Goal: Transaction & Acquisition: Register for event/course

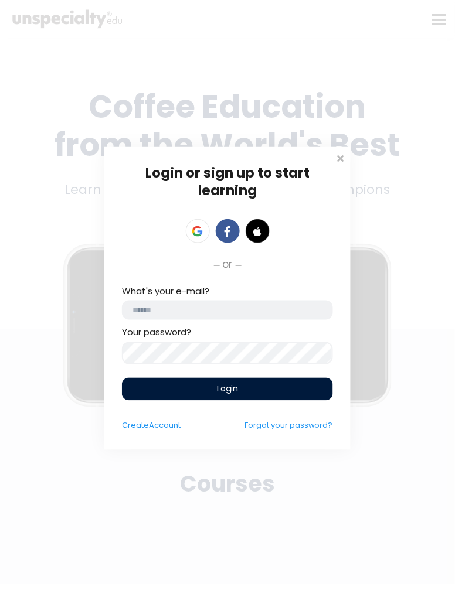
click at [340, 159] on span at bounding box center [341, 157] width 12 height 12
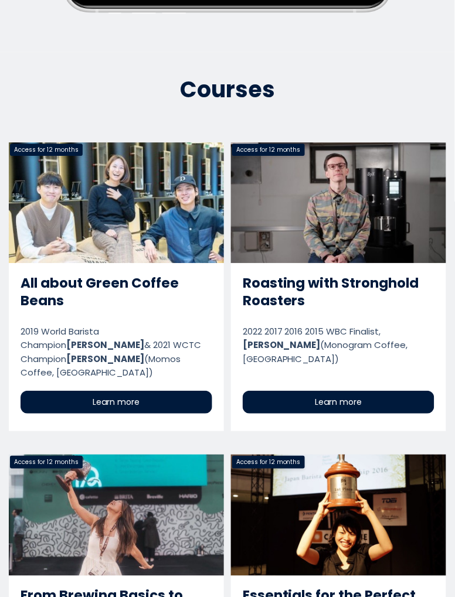
scroll to position [396, 0]
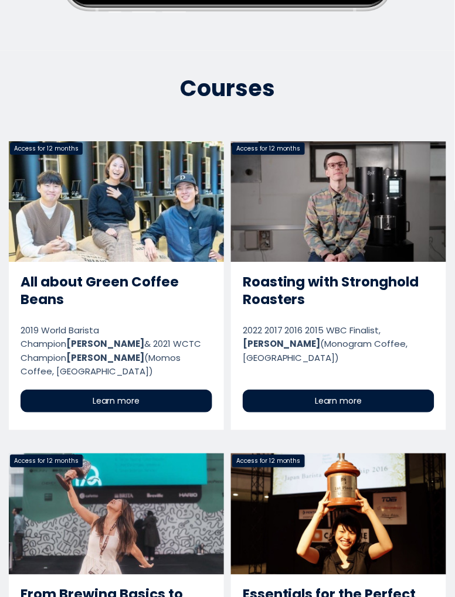
click at [365, 283] on link "Roasting with Stronghold Roasters" at bounding box center [338, 285] width 215 height 289
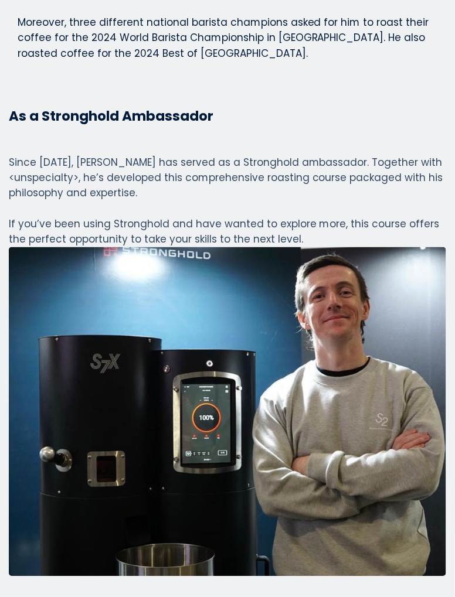
scroll to position [3792, 0]
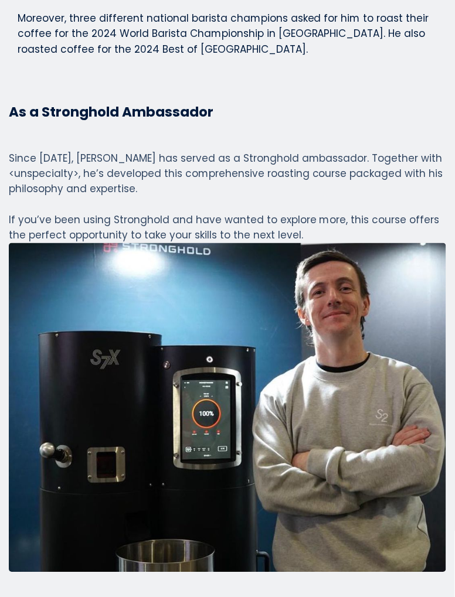
click at [390, 240] on div "Since [DATE], [PERSON_NAME] has served as a Stronghold ambassador. Together wit…" at bounding box center [227, 197] width 437 height 93
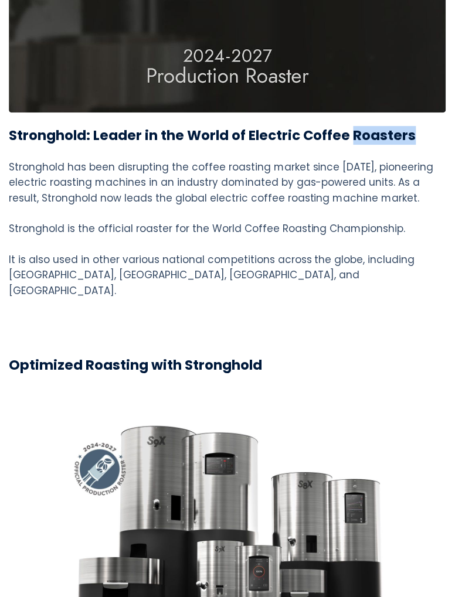
scroll to position [4796, 0]
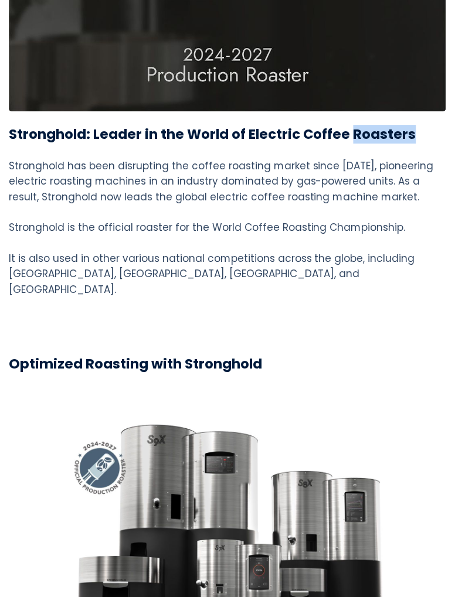
click at [448, 191] on div "Stronghold: Leader in the World of Electric Coffee Roasters Stronghold: Leader …" at bounding box center [227, 204] width 455 height 186
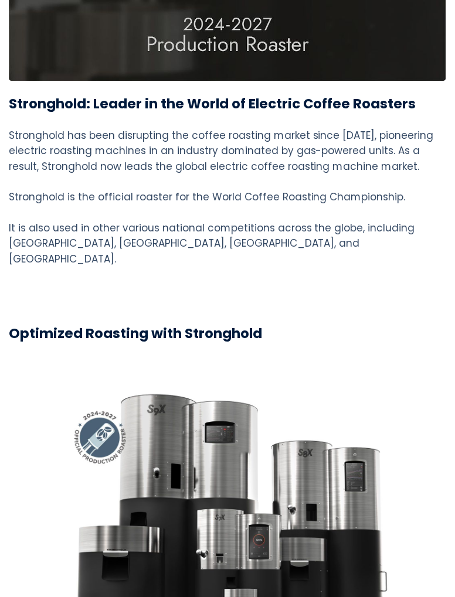
scroll to position [4830, 0]
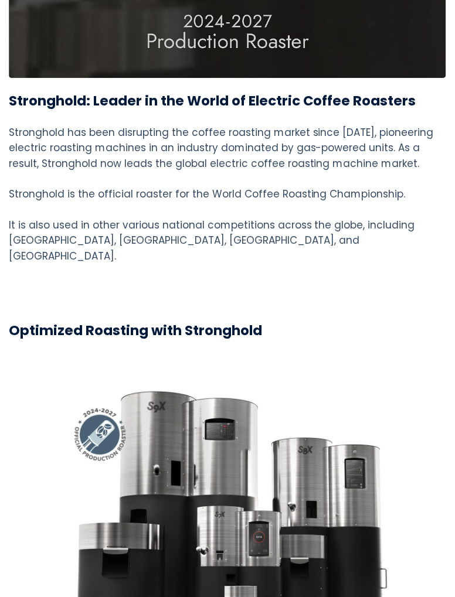
click at [385, 264] on div "Stronghold has been disrupting the coffee roasting market since [DATE], pioneer…" at bounding box center [227, 194] width 437 height 139
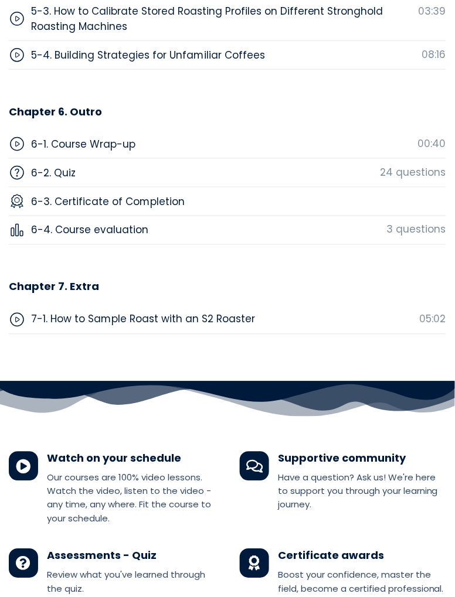
scroll to position [7599, 0]
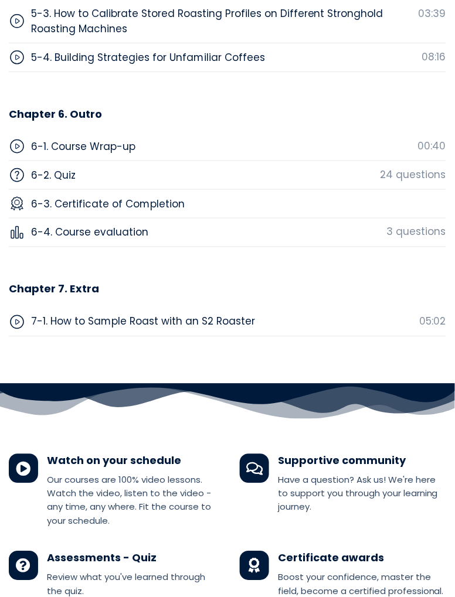
click at [340, 308] on div "7-1. How to Sample Roast with an S2 Roaster 05:02" at bounding box center [227, 322] width 437 height 29
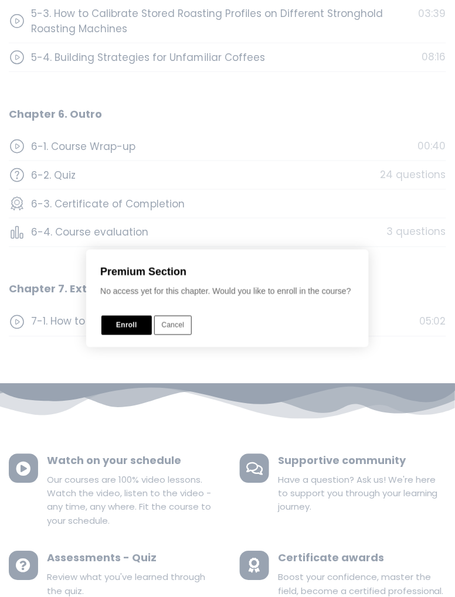
click at [385, 202] on div at bounding box center [227, 298] width 455 height 715
click at [341, 215] on div at bounding box center [227, 298] width 455 height 715
click at [343, 218] on div at bounding box center [227, 298] width 455 height 715
click at [136, 330] on button "Enroll" at bounding box center [126, 325] width 50 height 19
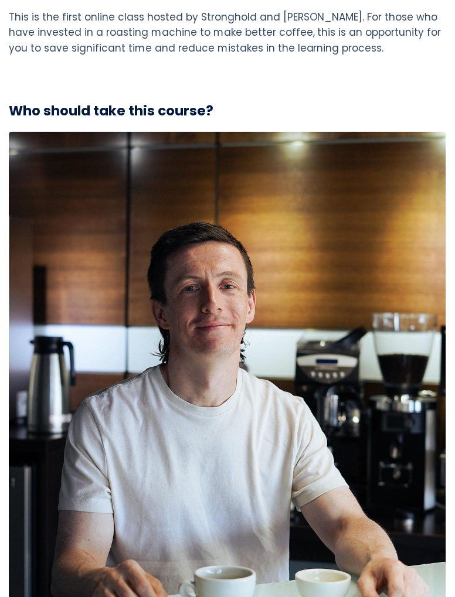
scroll to position [1917, 0]
